Goal: Task Accomplishment & Management: Complete application form

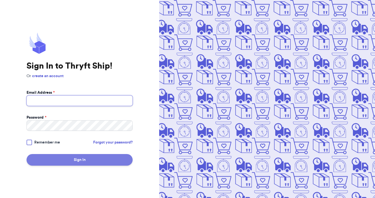
type input "[EMAIL_ADDRESS][DOMAIN_NAME]"
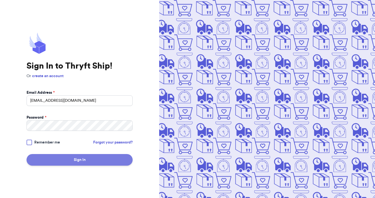
click at [75, 161] on button "Sign In" at bounding box center [80, 160] width 106 height 12
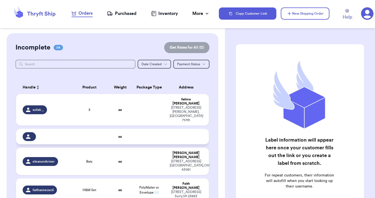
click at [141, 129] on td at bounding box center [149, 136] width 35 height 15
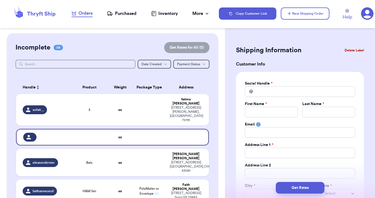
click at [348, 49] on button "Delete Label" at bounding box center [354, 50] width 24 height 12
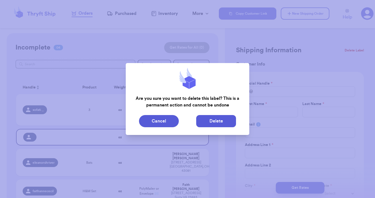
click at [216, 121] on button "Delete" at bounding box center [216, 121] width 40 height 12
type input "3"
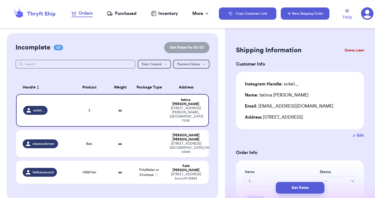
click at [298, 14] on button "New Shipping Order" at bounding box center [305, 13] width 49 height 12
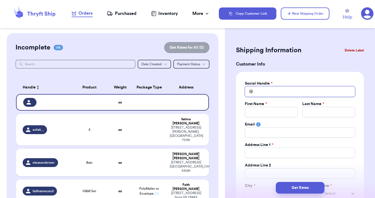
click at [263, 91] on input "Total Amount Paid" at bounding box center [300, 91] width 110 height 11
type input "A"
type input "As"
type input "Ash"
type input "Ashl"
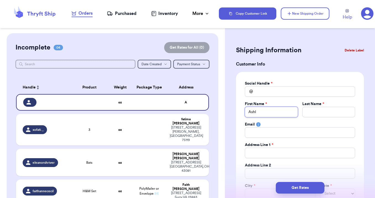
type input "Ashle"
type input "[PERSON_NAME]"
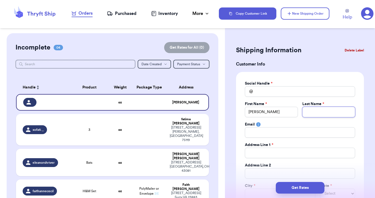
type input "L"
type input "La"
type input "Lar"
type input "[PERSON_NAME]"
type input "Larso"
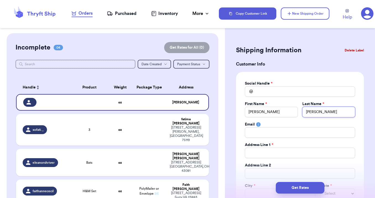
type input "[PERSON_NAME]"
